Goal: Task Accomplishment & Management: Manage account settings

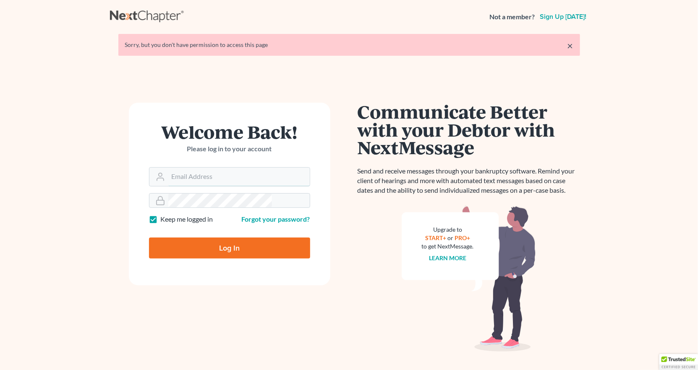
click at [237, 168] on input "Email Address" at bounding box center [238, 177] width 141 height 18
click at [293, 121] on form "Welcome Back! Please log in to your account Email Address Password Keep me logg…" at bounding box center [229, 194] width 201 height 183
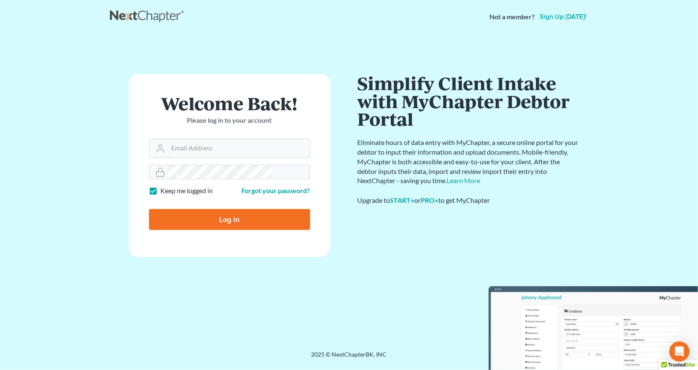
type input "[PERSON_NAME][EMAIL_ADDRESS][DOMAIN_NAME]"
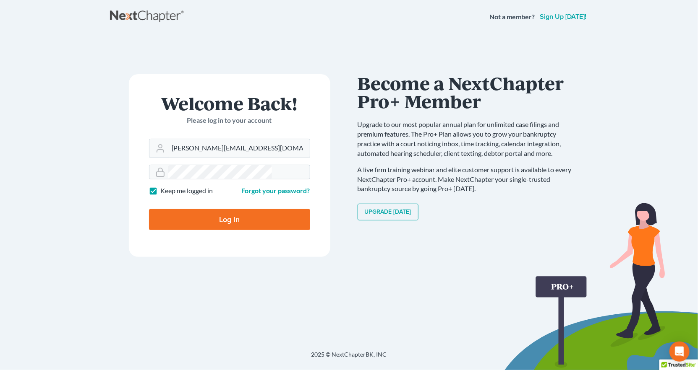
click at [243, 209] on input "Log In" at bounding box center [229, 219] width 161 height 21
type input "Thinking..."
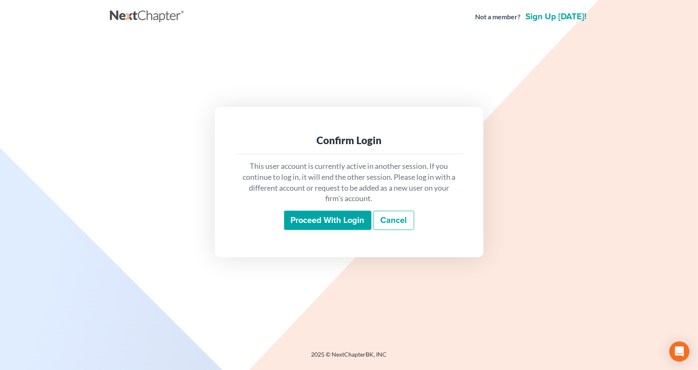
click at [319, 215] on input "Proceed with login" at bounding box center [327, 220] width 87 height 19
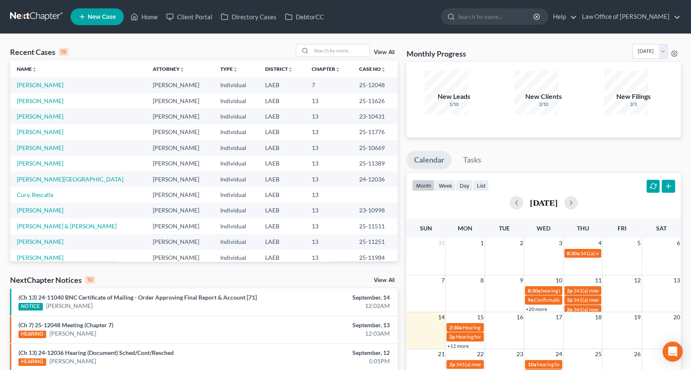
click at [460, 343] on link "+12 more" at bounding box center [457, 346] width 21 height 6
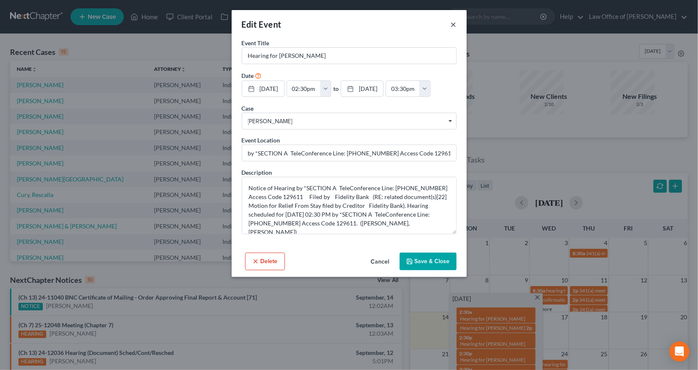
click at [451, 19] on button "×" at bounding box center [454, 24] width 6 height 10
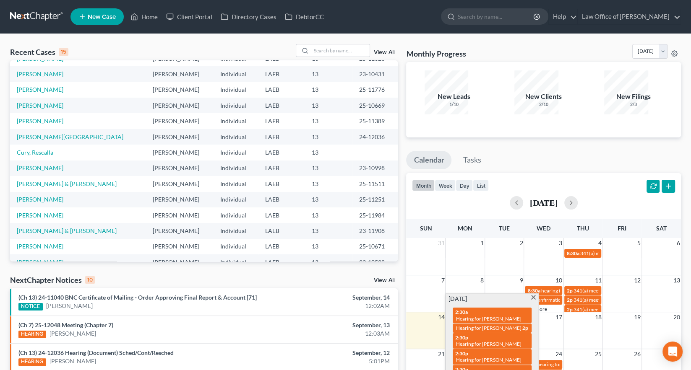
scroll to position [43, 0]
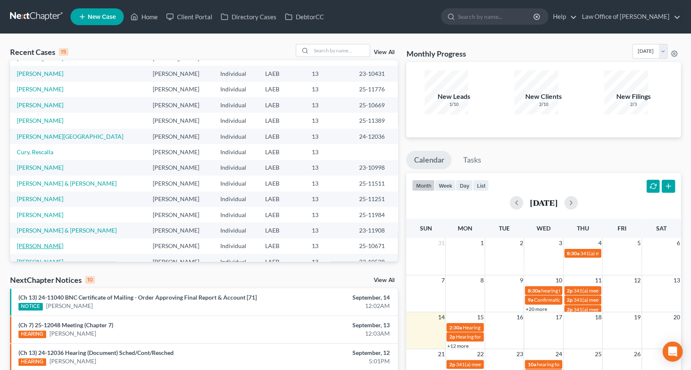
click at [25, 243] on link "Warren, Stacy" at bounding box center [40, 246] width 47 height 7
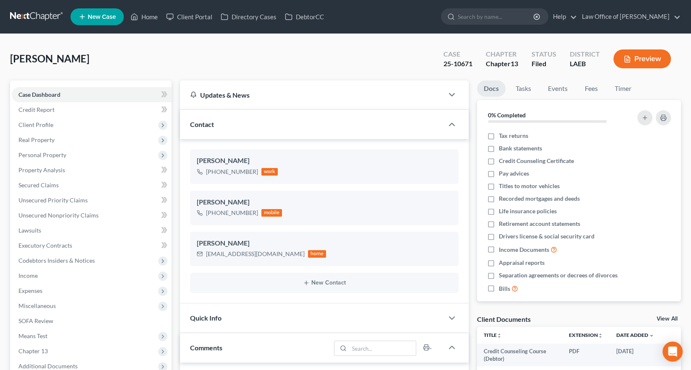
click at [59, 359] on span "Additional Documents" at bounding box center [92, 366] width 160 height 15
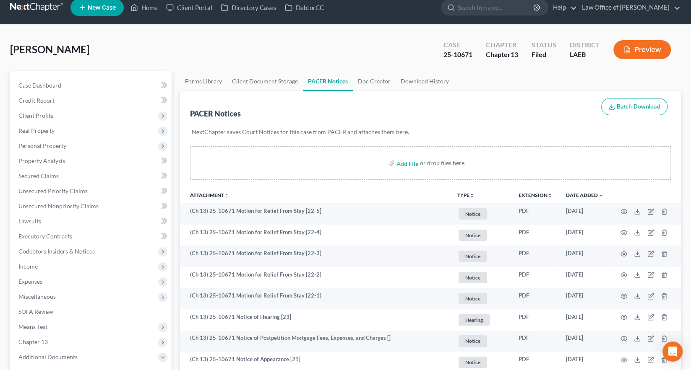
scroll to position [14, 0]
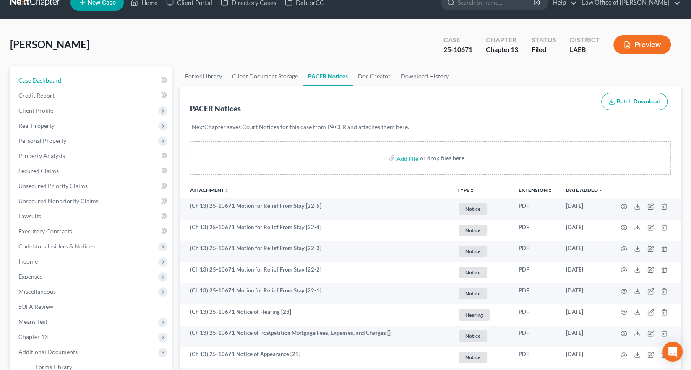
click at [31, 77] on span "Case Dashboard" at bounding box center [39, 80] width 43 height 7
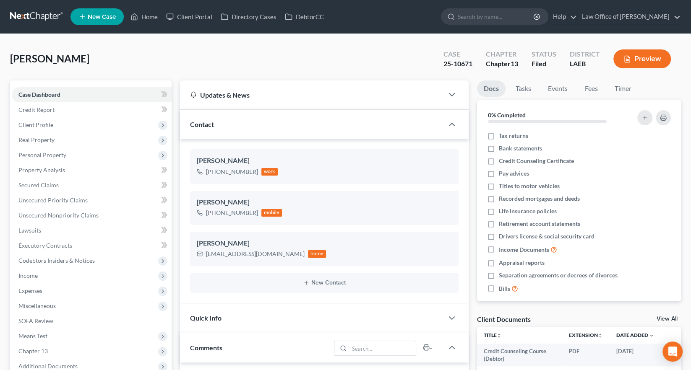
click at [7, 3] on nav "Home New Case Client Portal Directory Cases DebtorCC Law Office of Sean Reicher…" at bounding box center [345, 17] width 691 height 34
click at [24, 9] on link at bounding box center [37, 16] width 54 height 15
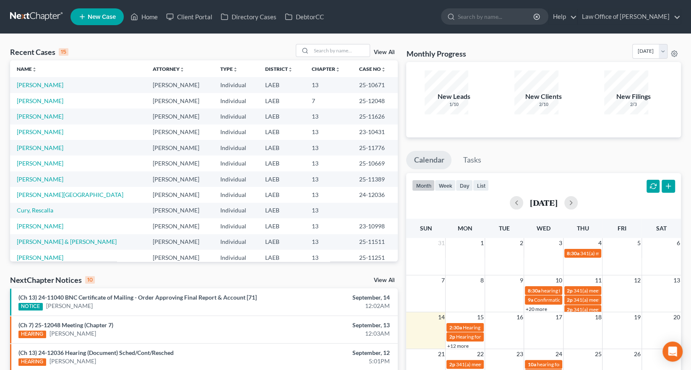
click at [452, 343] on link "+12 more" at bounding box center [457, 346] width 21 height 6
